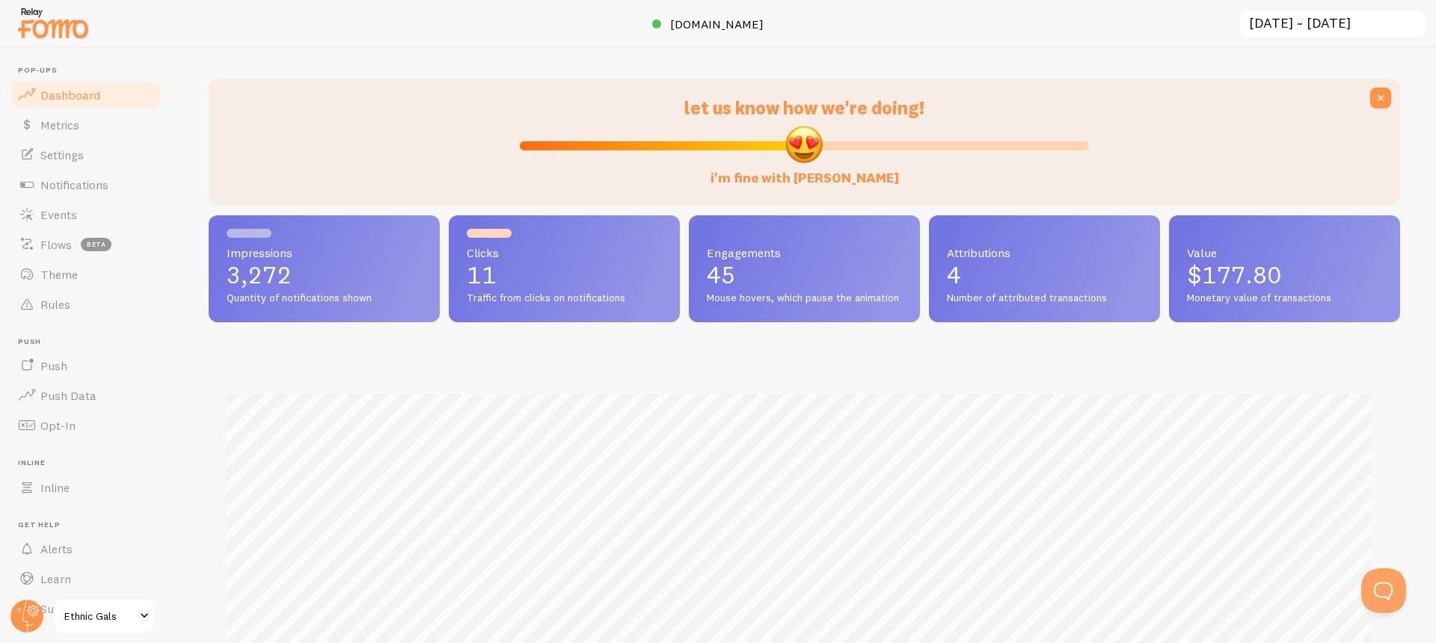
scroll to position [165, 0]
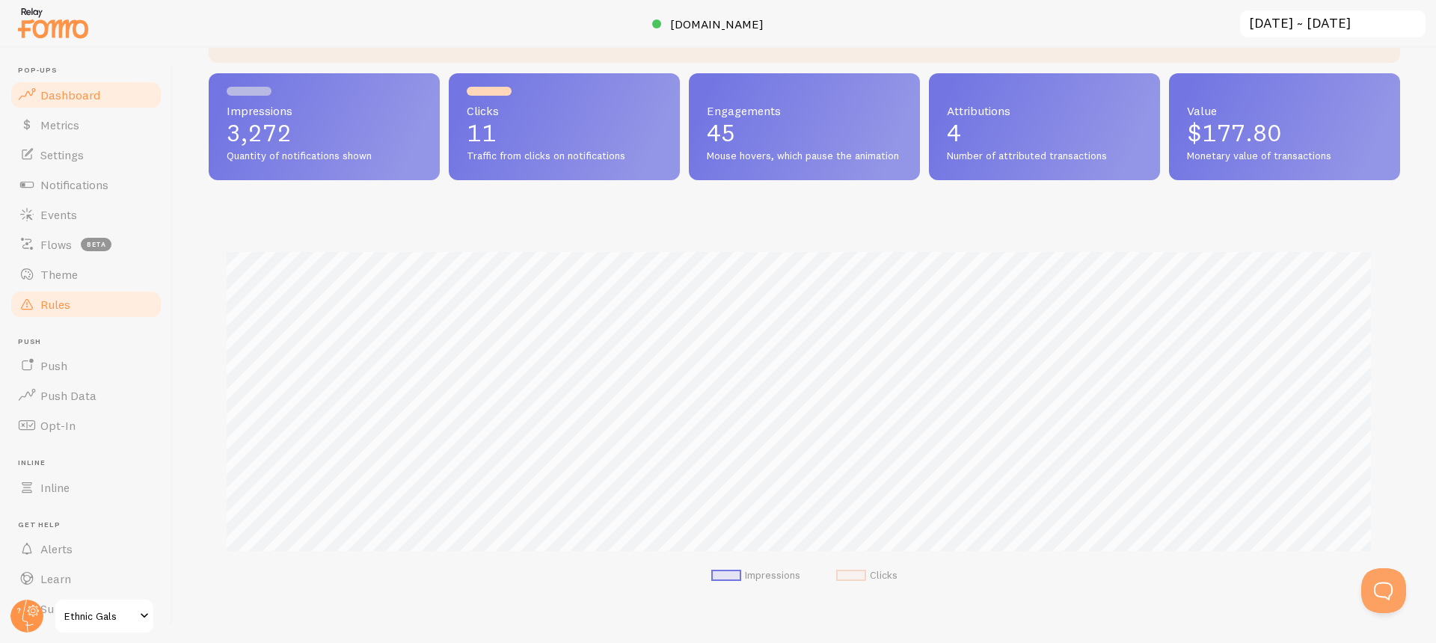
click at [55, 301] on span "Rules" at bounding box center [55, 304] width 30 height 15
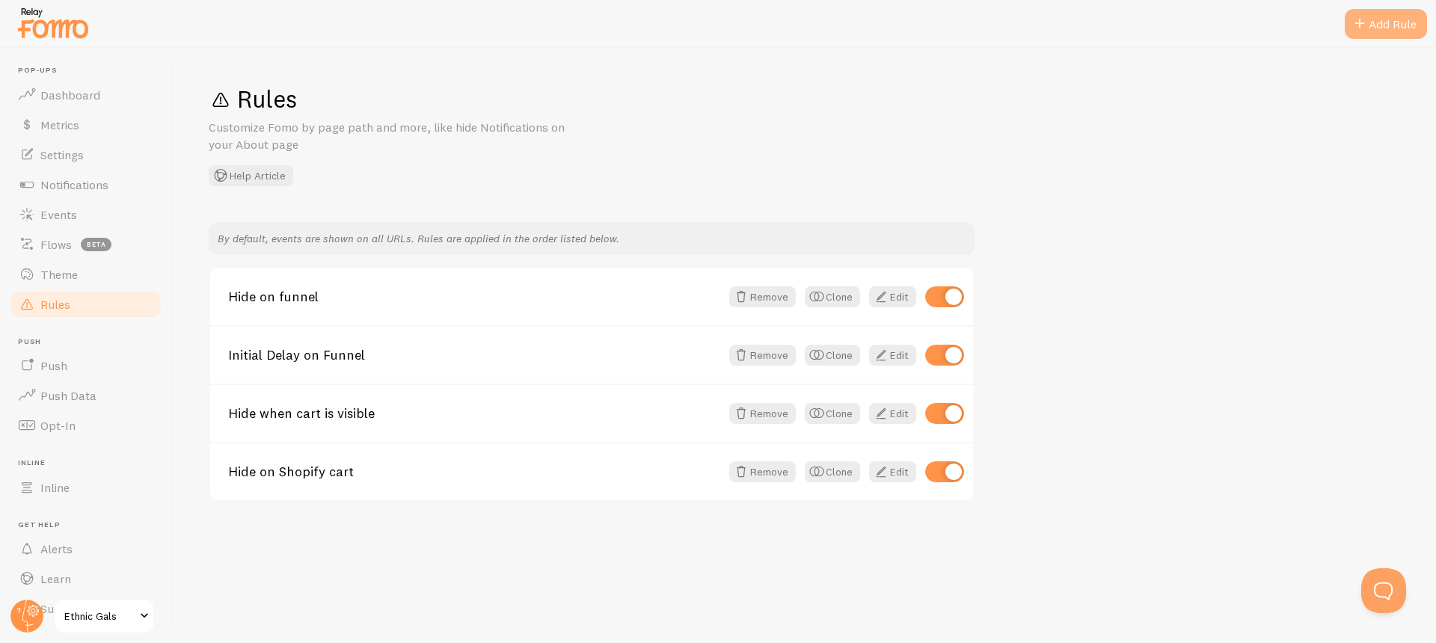
click at [1369, 16] on div "Add Rule" at bounding box center [1386, 24] width 82 height 30
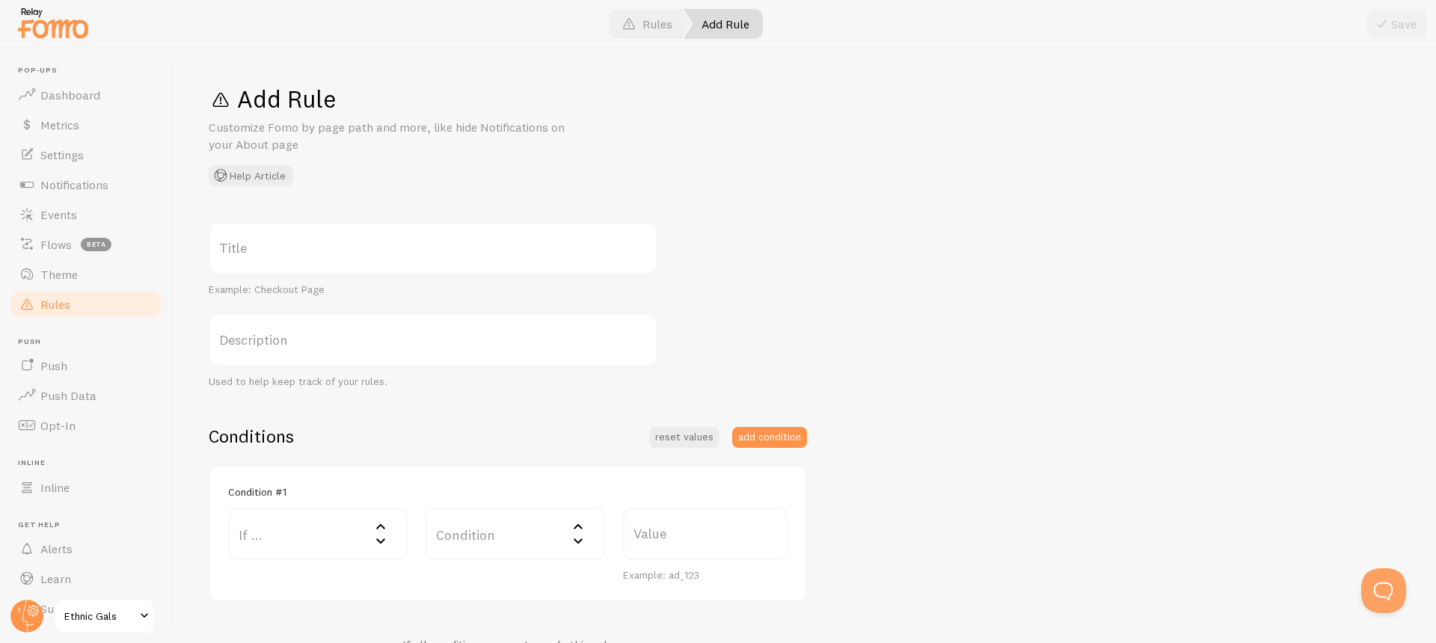
click at [376, 239] on label "Title" at bounding box center [433, 248] width 449 height 52
click at [376, 239] on input "Title" at bounding box center [433, 248] width 449 height 52
click at [364, 251] on label "Title" at bounding box center [433, 248] width 449 height 52
click at [364, 251] on input "Title" at bounding box center [433, 248] width 449 height 52
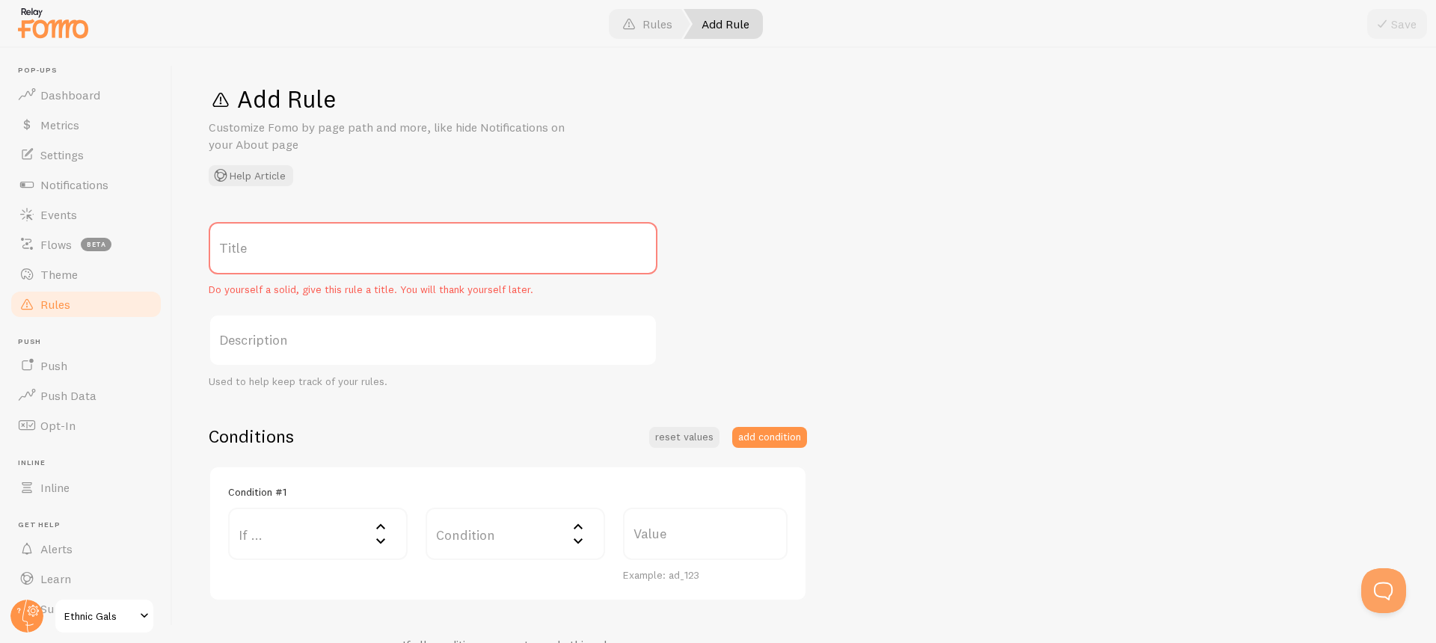
click at [352, 256] on label "Title" at bounding box center [433, 248] width 449 height 52
click at [352, 256] on input "Title" at bounding box center [433, 248] width 449 height 52
type input "Hide on Homepage"
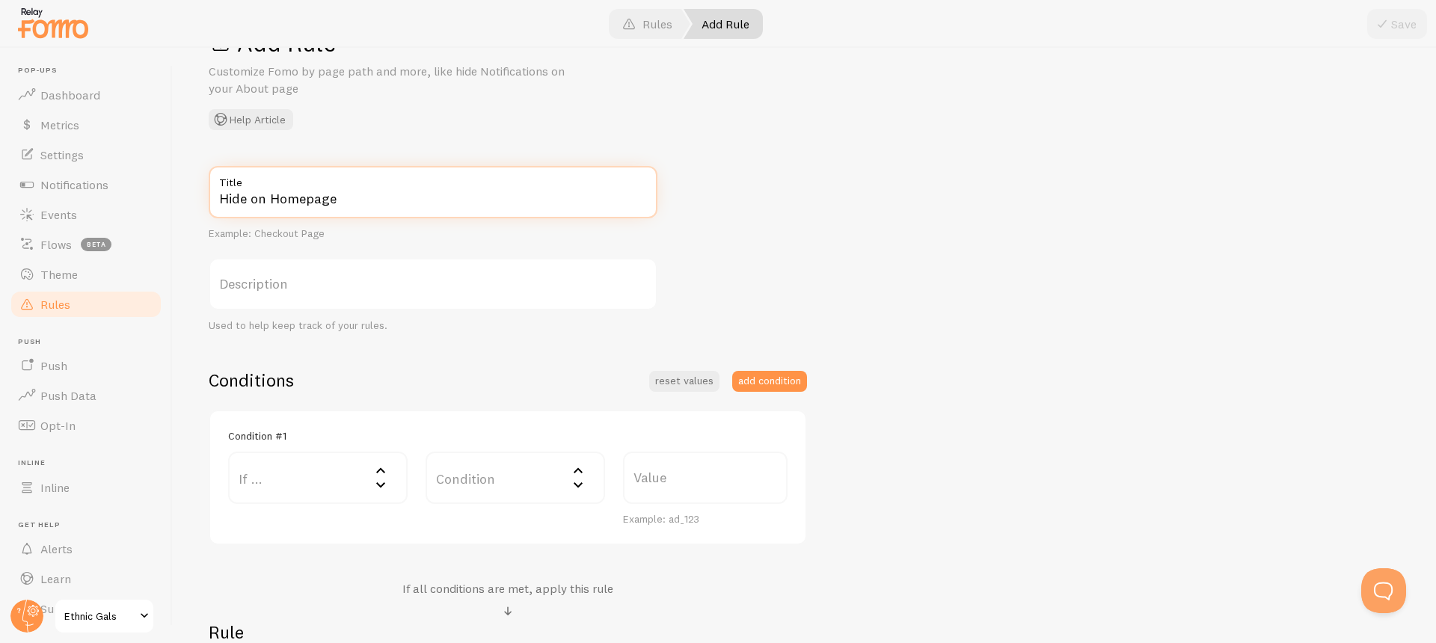
scroll to position [61, 0]
click at [317, 472] on label "If ..." at bounding box center [317, 473] width 179 height 52
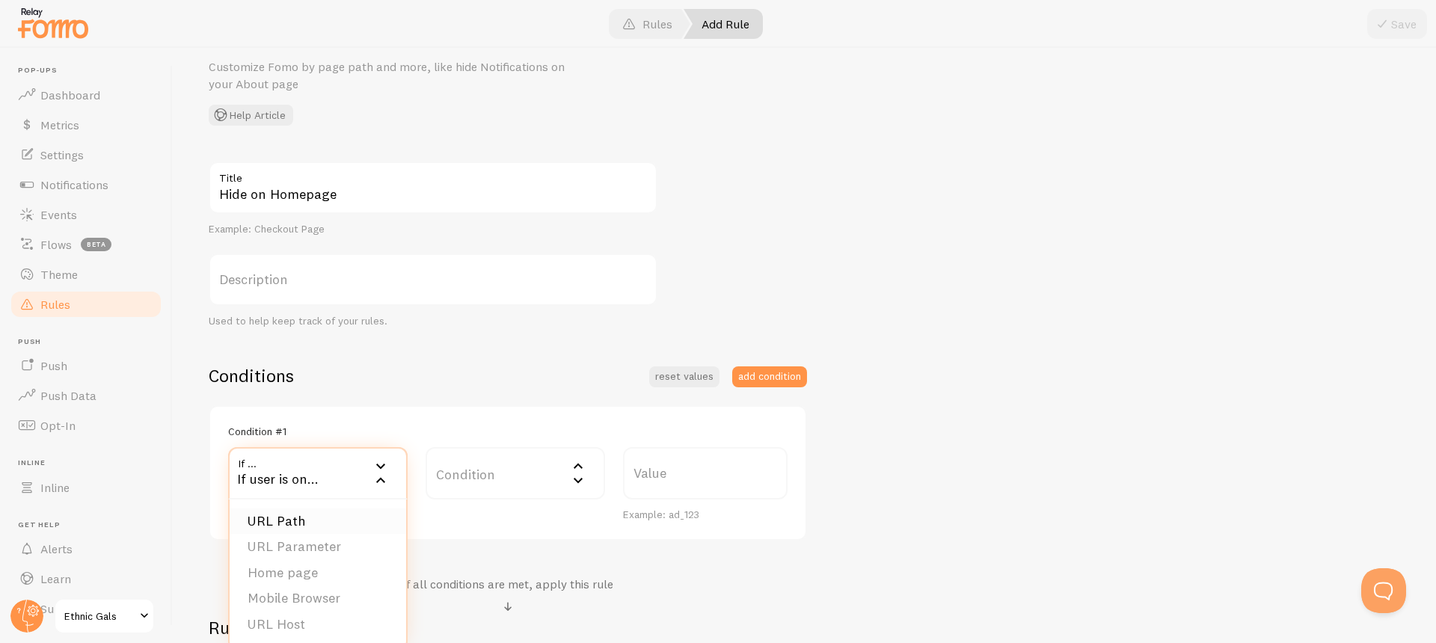
click at [313, 524] on li "URL Path" at bounding box center [318, 522] width 177 height 26
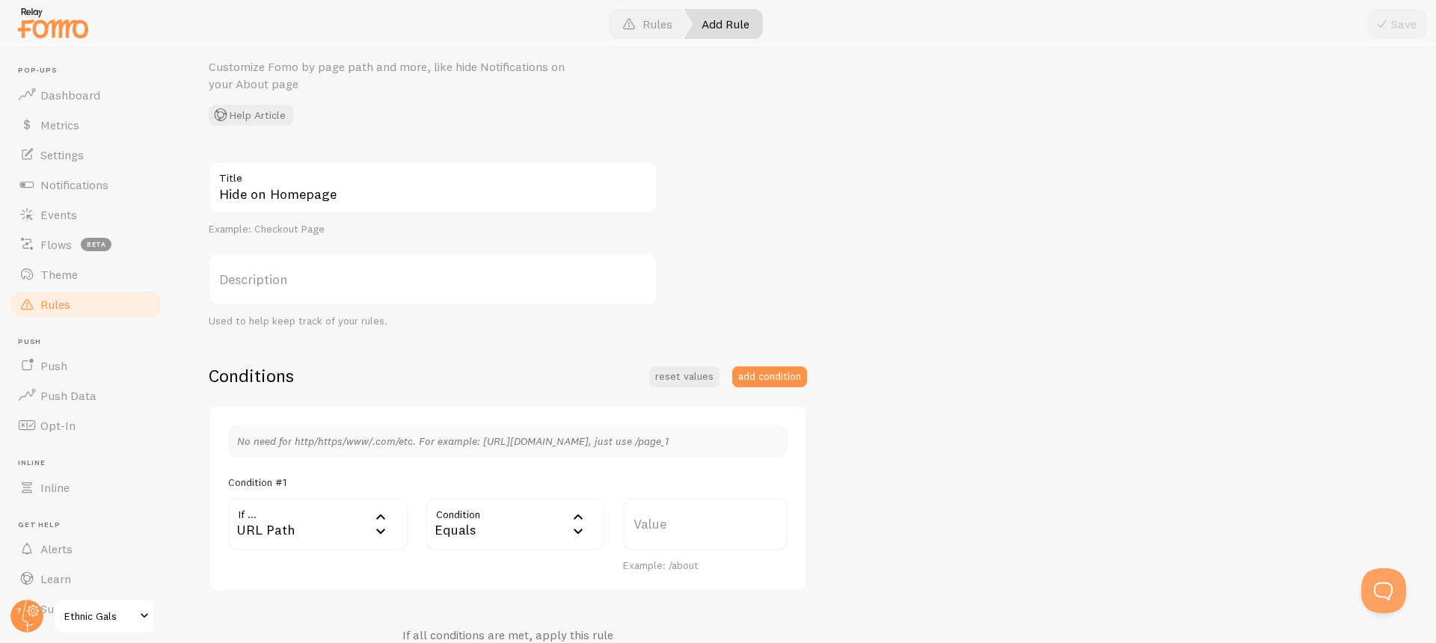
click at [476, 522] on div "Equals" at bounding box center [515, 524] width 179 height 52
click at [480, 521] on div "Equals" at bounding box center [515, 524] width 179 height 52
click at [689, 541] on label "Value" at bounding box center [705, 524] width 165 height 52
click at [689, 541] on input "Value" at bounding box center [705, 524] width 165 height 52
type input "/"
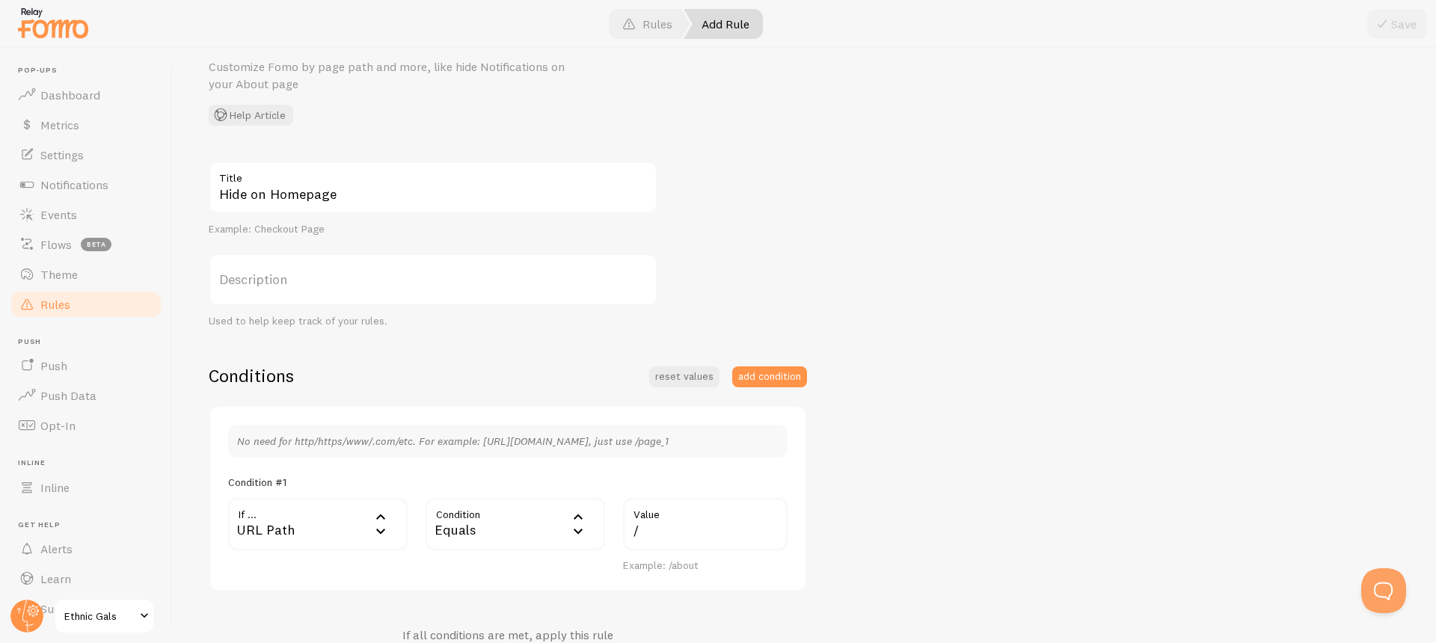
click at [903, 393] on div "Hide on Homepage Title Example: Checkout Page Description Used to help keep tra…" at bounding box center [804, 481] width 1191 height 638
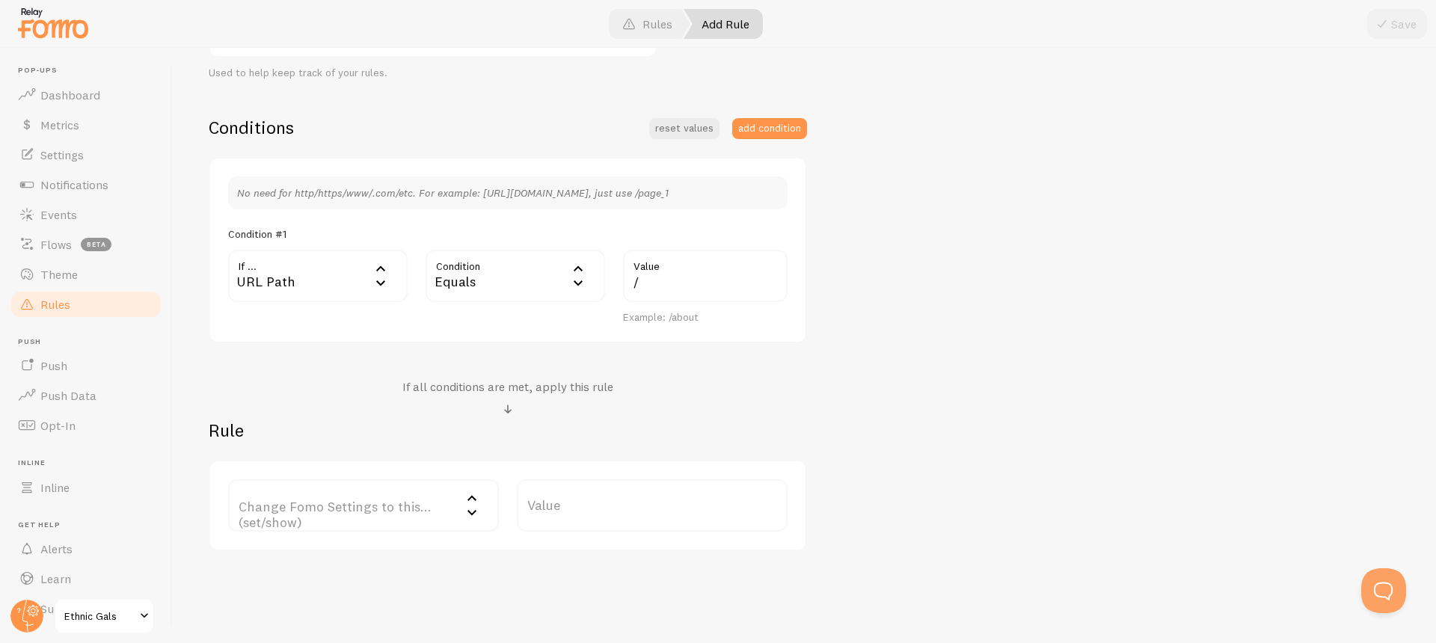
scroll to position [307, 0]
click at [399, 509] on label "Change Fomo Settings to this... (set/show)" at bounding box center [363, 508] width 271 height 52
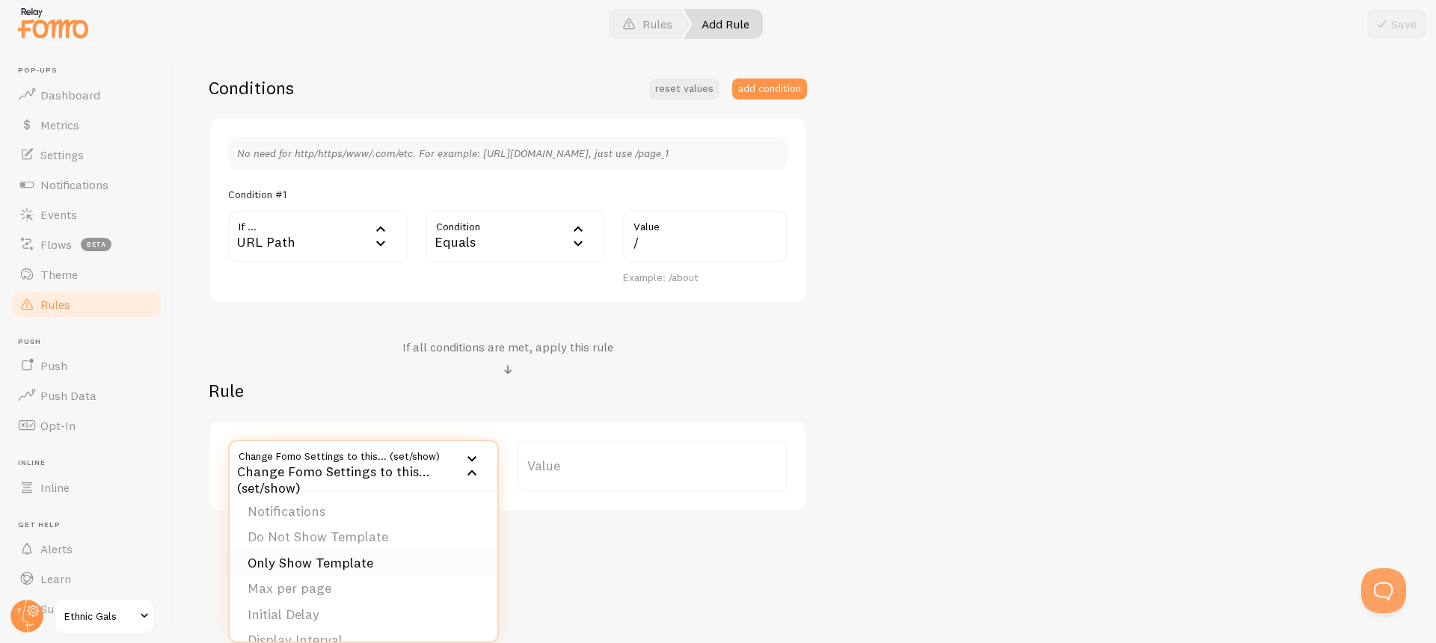
scroll to position [0, 0]
drag, startPoint x: 348, startPoint y: 514, endPoint x: 422, endPoint y: 510, distance: 74.1
click at [348, 515] on li "Notifications" at bounding box center [364, 514] width 268 height 26
click at [577, 460] on label "Options" at bounding box center [652, 466] width 271 height 52
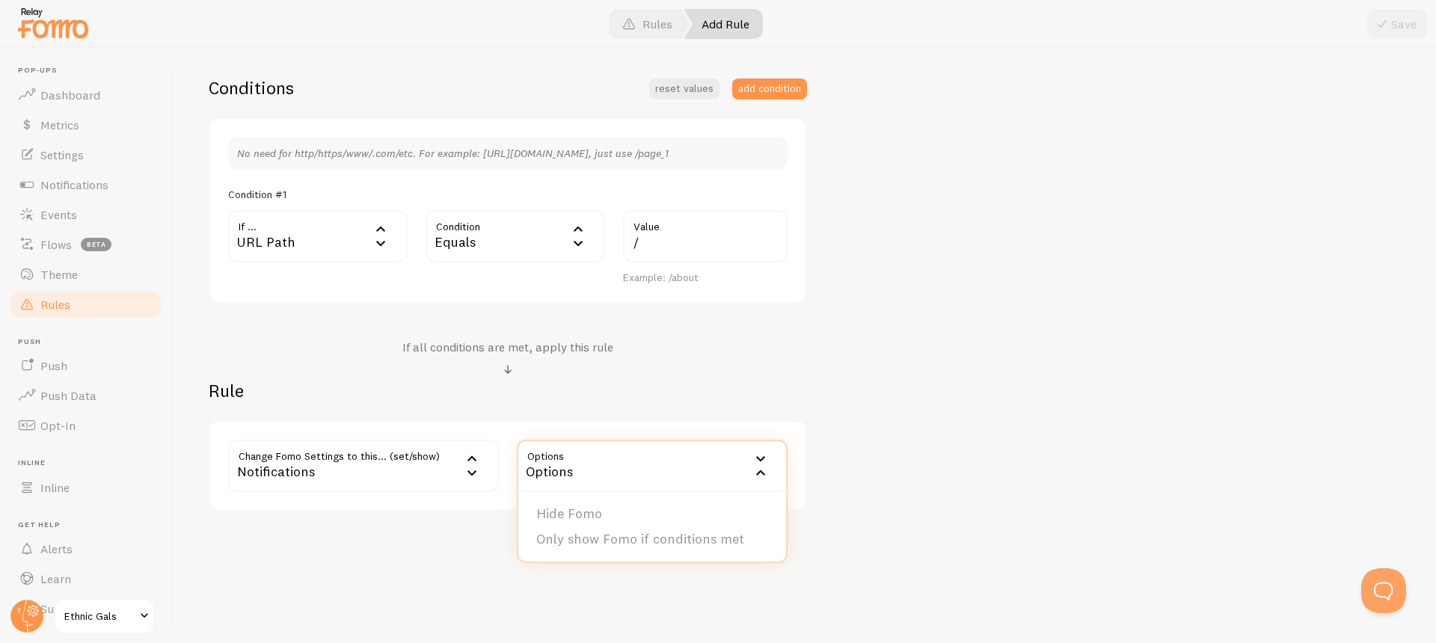
click at [576, 507] on li "Hide Fomo" at bounding box center [652, 514] width 268 height 26
click at [1391, 19] on button "Save" at bounding box center [1397, 24] width 60 height 30
